Goal: Task Accomplishment & Management: Complete application form

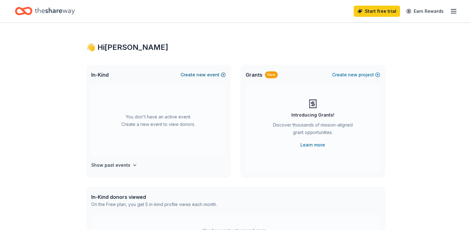
click at [201, 77] on span "new" at bounding box center [200, 74] width 9 height 7
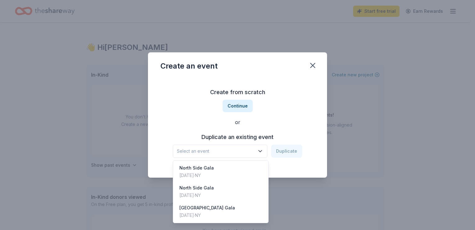
click at [212, 150] on span "Select an event" at bounding box center [216, 150] width 78 height 7
click at [212, 170] on div "North Side Gala" at bounding box center [196, 167] width 35 height 7
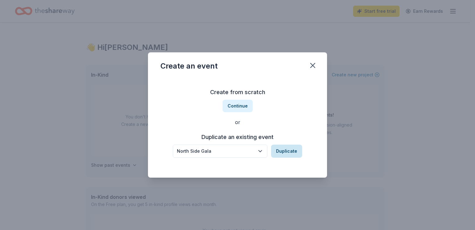
click at [290, 150] on button "Duplicate" at bounding box center [286, 150] width 31 height 13
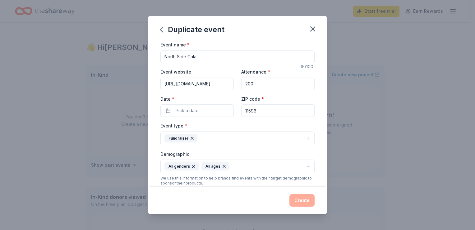
drag, startPoint x: 256, startPoint y: 83, endPoint x: 245, endPoint y: 83, distance: 10.6
click at [245, 83] on input "200" at bounding box center [277, 83] width 73 height 12
type input "250"
click at [186, 56] on input "North Side Gala" at bounding box center [237, 56] width 154 height 12
type input "[GEOGRAPHIC_DATA] Gala"
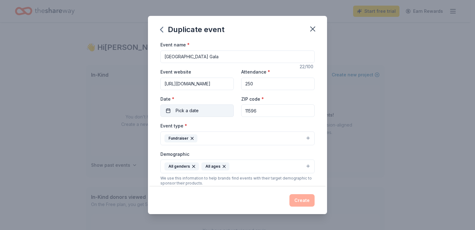
click at [202, 111] on button "Pick a date" at bounding box center [196, 110] width 73 height 12
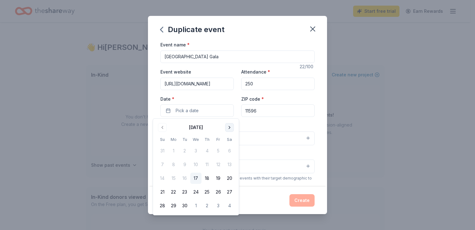
click at [230, 129] on button "Go to next month" at bounding box center [229, 127] width 9 height 9
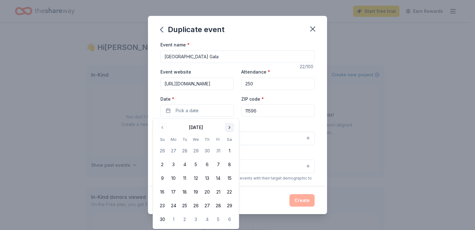
click at [230, 129] on button "Go to next month" at bounding box center [229, 127] width 9 height 9
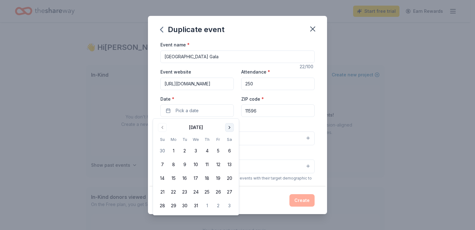
click at [230, 129] on button "Go to next month" at bounding box center [229, 127] width 9 height 9
click at [206, 205] on button "29" at bounding box center [207, 205] width 11 height 11
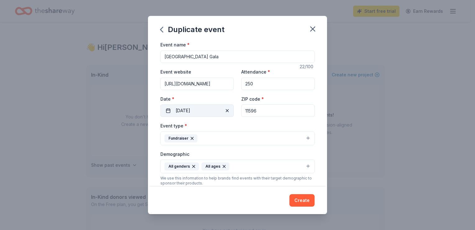
drag, startPoint x: 268, startPoint y: 115, endPoint x: 211, endPoint y: 110, distance: 56.9
click at [211, 110] on div "Event website https://nss.ewsdonline.org/ Attendance * 250 Date * 01/29/2026 ZI…" at bounding box center [237, 92] width 154 height 49
type input "11577"
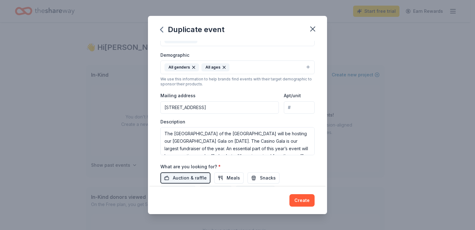
scroll to position [100, 0]
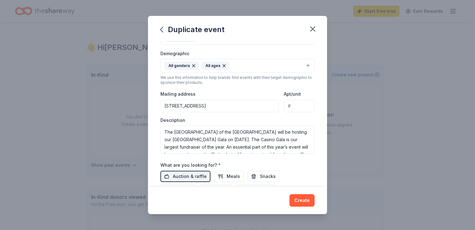
drag, startPoint x: 266, startPoint y: 105, endPoint x: 130, endPoint y: 109, distance: 136.6
click at [130, 109] on div "Duplicate event Event name * North Side Casino Gala 22 /100 Event website https…" at bounding box center [237, 115] width 475 height 230
type input "65 George Street, Roslyn Heights, NY, 11577"
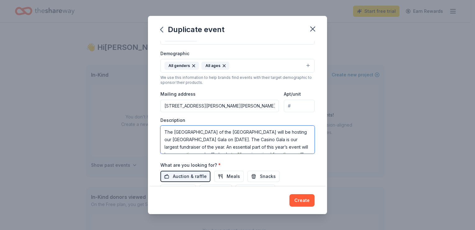
drag, startPoint x: 268, startPoint y: 139, endPoint x: 263, endPoint y: 139, distance: 5.9
click at [263, 139] on textarea "The North Side School of the East Williston School District will be hosting our…" at bounding box center [237, 139] width 154 height 28
drag, startPoint x: 259, startPoint y: 150, endPoint x: 139, endPoint y: 112, distance: 126.2
click at [139, 112] on div "Duplicate event Event name * North Side Casino Gala 22 /100 Event website https…" at bounding box center [237, 115] width 475 height 230
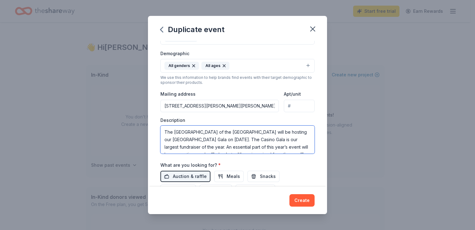
paste textarea "East Williston School District will be hosting our North Side Casino Gala on Ja…"
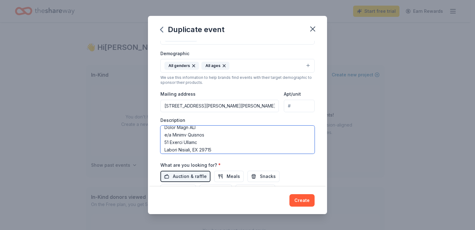
scroll to position [231, 0]
drag, startPoint x: 164, startPoint y: 135, endPoint x: 273, endPoint y: 164, distance: 112.8
click at [273, 164] on div "Event name * North Side Casino Gala 22 /100 Event website https://nss.ewsdonlin…" at bounding box center [237, 84] width 154 height 289
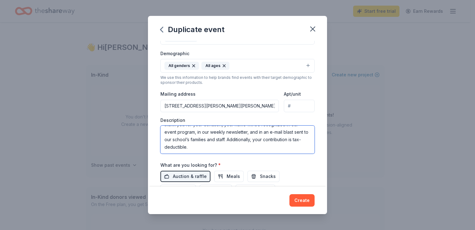
scroll to position [97, 0]
click at [304, 133] on textarea "The [GEOGRAPHIC_DATA] of [GEOGRAPHIC_DATA] will be hosting our [GEOGRAPHIC_DATA…" at bounding box center [237, 139] width 154 height 28
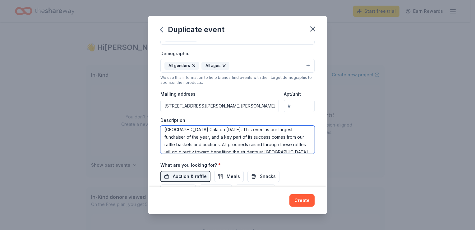
scroll to position [0, 0]
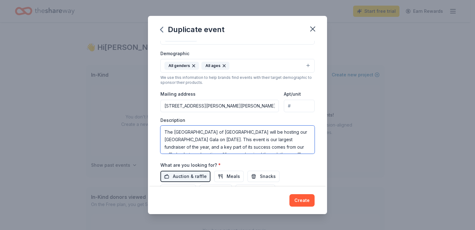
type textarea "The [GEOGRAPHIC_DATA] of [GEOGRAPHIC_DATA] will be hosting our [GEOGRAPHIC_DATA…"
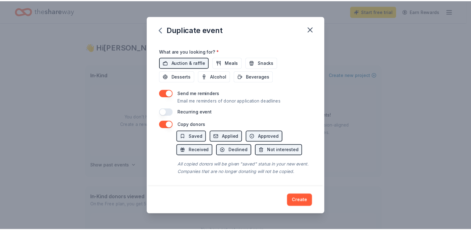
scroll to position [221, 0]
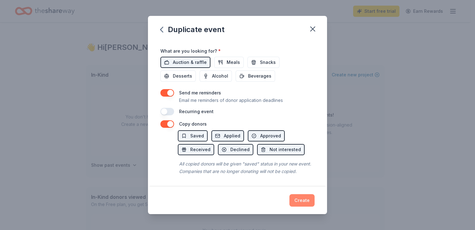
click at [302, 199] on button "Create" at bounding box center [302, 200] width 25 height 12
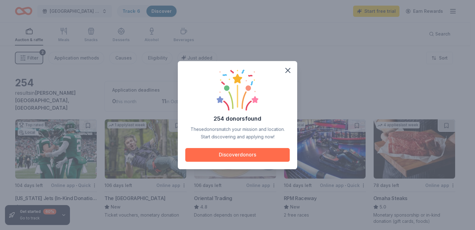
click at [252, 155] on button "Discover donors" at bounding box center [237, 155] width 105 height 14
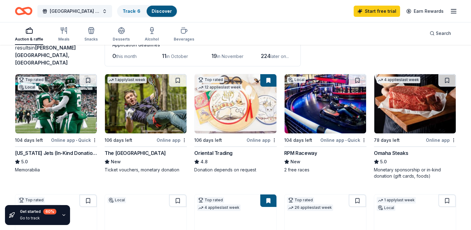
scroll to position [46, 0]
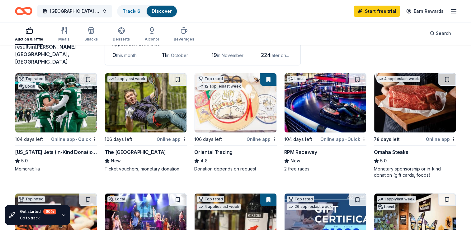
click at [305, 99] on img at bounding box center [324, 102] width 81 height 59
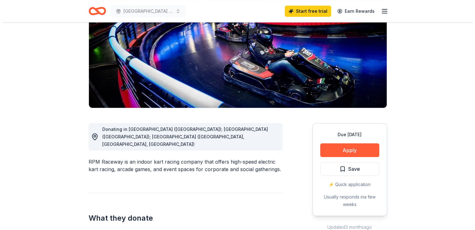
scroll to position [85, 0]
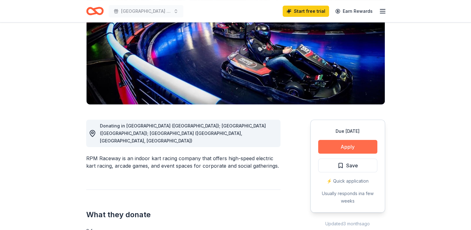
click at [362, 142] on button "Apply" at bounding box center [347, 147] width 59 height 14
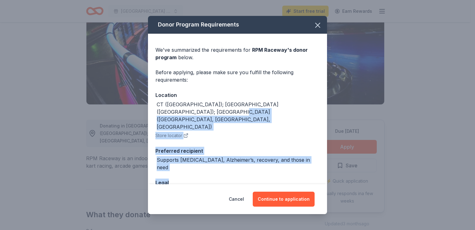
drag, startPoint x: 322, startPoint y: 108, endPoint x: 326, endPoint y: 160, distance: 52.1
click at [326, 160] on div "Donor Program Requirements We've summarized the requirements for RPM Raceway 's…" at bounding box center [237, 100] width 179 height 168
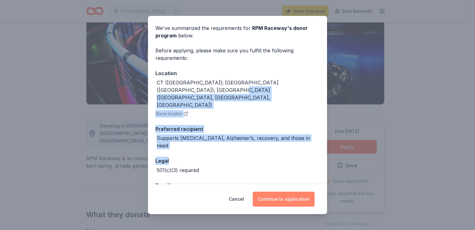
click at [290, 197] on button "Continue to application" at bounding box center [284, 198] width 62 height 15
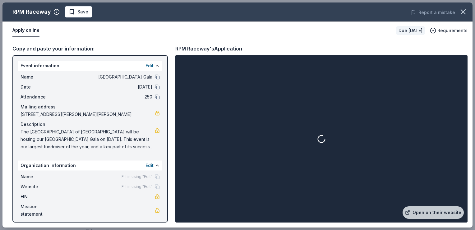
click at [147, 178] on span "Fill in using "Edit"" at bounding box center [137, 176] width 31 height 5
drag, startPoint x: 472, startPoint y: 99, endPoint x: 469, endPoint y: 145, distance: 45.9
click at [469, 145] on div "Copy and paste your information: Event information Edit Name [GEOGRAPHIC_DATA] …" at bounding box center [237, 134] width 470 height 188
click at [422, 207] on link "Open on their website" at bounding box center [433, 212] width 61 height 12
